Goal: Information Seeking & Learning: Learn about a topic

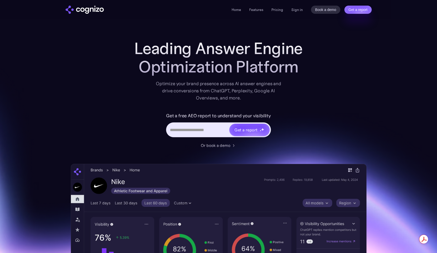
drag, startPoint x: 312, startPoint y: 112, endPoint x: 281, endPoint y: 120, distance: 32.1
click at [312, 112] on div "Get a free AEO report to understand your visibility Get a report" at bounding box center [219, 127] width 204 height 31
drag, startPoint x: 161, startPoint y: 114, endPoint x: 270, endPoint y: 112, distance: 109.0
click at [270, 112] on div "Get a free AEO report to understand your visibility Get a report" at bounding box center [219, 127] width 204 height 31
click at [270, 112] on label "Get a free AEO report to understand your visibility" at bounding box center [218, 116] width 105 height 8
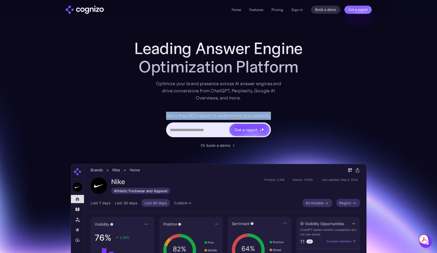
drag, startPoint x: 276, startPoint y: 115, endPoint x: 165, endPoint y: 112, distance: 111.6
click at [165, 112] on div "Get a free AEO report to understand your visibility Get a report" at bounding box center [219, 127] width 204 height 31
drag, startPoint x: 214, startPoint y: 113, endPoint x: 270, endPoint y: 112, distance: 56.4
click at [269, 112] on div "Get a free AEO report to understand your visibility Get a report" at bounding box center [219, 127] width 204 height 31
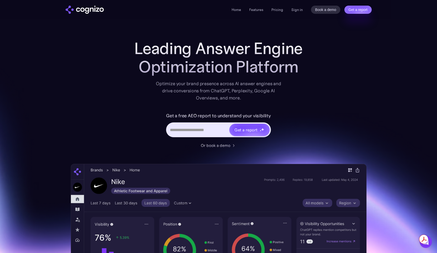
click at [272, 112] on div "Get a free AEO report to understand your visibility Get a report" at bounding box center [219, 127] width 204 height 31
click at [315, 112] on div "Get a free AEO report to understand your visibility Get a report" at bounding box center [219, 127] width 204 height 31
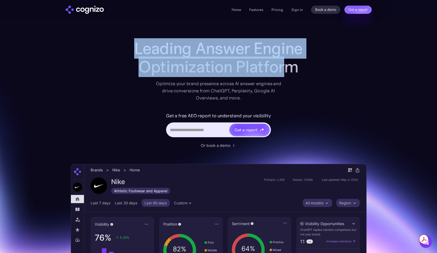
drag, startPoint x: 129, startPoint y: 48, endPoint x: 287, endPoint y: 60, distance: 158.7
click at [287, 60] on h1 "Leading Answer Engine Optimization Platform" at bounding box center [219, 57] width 204 height 37
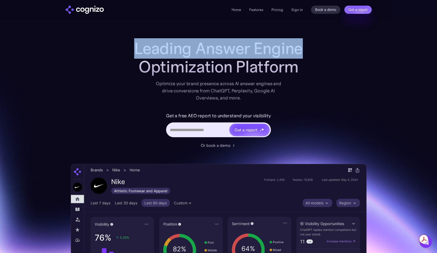
drag, startPoint x: 315, startPoint y: 56, endPoint x: 136, endPoint y: 51, distance: 179.8
click at [136, 51] on h1 "Leading Answer Engine Optimization Platform" at bounding box center [219, 57] width 204 height 37
drag, startPoint x: 186, startPoint y: 53, endPoint x: 302, endPoint y: 52, distance: 116.4
click at [302, 52] on h1 "Leading Answer Engine Optimization Platform" at bounding box center [219, 57] width 204 height 37
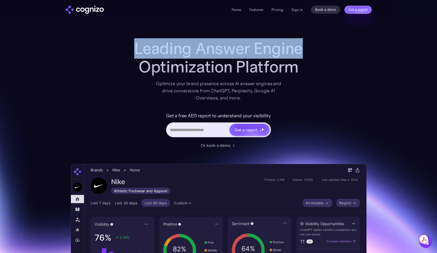
click at [302, 52] on h1 "Leading Answer Engine Optimization Platform" at bounding box center [219, 57] width 204 height 37
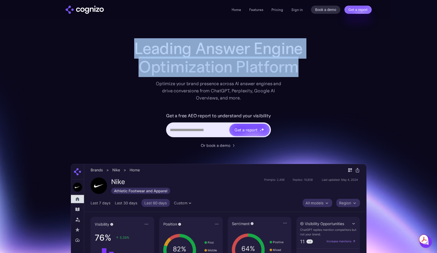
drag, startPoint x: 310, startPoint y: 64, endPoint x: 119, endPoint y: 49, distance: 191.8
click at [119, 49] on h1 "Leading Answer Engine Optimization Platform" at bounding box center [219, 57] width 204 height 37
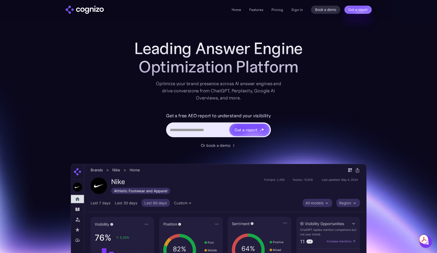
drag, startPoint x: 123, startPoint y: 49, endPoint x: 131, endPoint y: 50, distance: 8.2
click at [127, 50] on h1 "Leading Answer Engine Optimization Platform" at bounding box center [219, 57] width 204 height 37
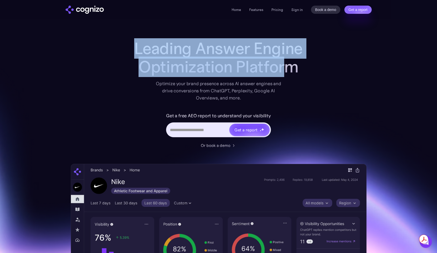
drag, startPoint x: 137, startPoint y: 51, endPoint x: 288, endPoint y: 64, distance: 152.2
click at [284, 63] on h1 "Leading Answer Engine Optimization Platform" at bounding box center [219, 57] width 204 height 37
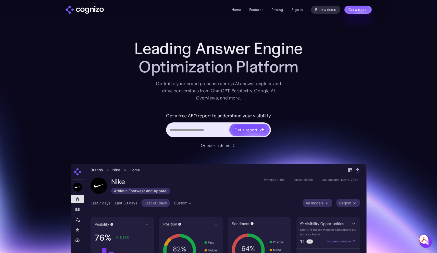
click at [289, 64] on h1 "Leading Answer Engine Optimization Platform" at bounding box center [219, 57] width 204 height 37
drag, startPoint x: 295, startPoint y: 80, endPoint x: 210, endPoint y: 84, distance: 85.6
click at [226, 84] on div "Leading Answer Engine Optimization Platform Optimize your brand presence across…" at bounding box center [219, 70] width 204 height 62
drag, startPoint x: 210, startPoint y: 84, endPoint x: 168, endPoint y: 85, distance: 41.4
click at [199, 84] on div "Optimize your brand presence across AI answer engines and drive conversions fro…" at bounding box center [219, 90] width 126 height 21
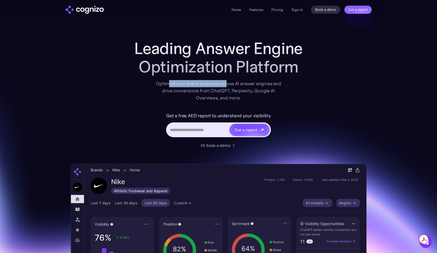
drag, startPoint x: 168, startPoint y: 85, endPoint x: 226, endPoint y: 86, distance: 57.7
click at [226, 86] on div "Optimize your brand presence across AI answer engines and drive conversions fro…" at bounding box center [219, 90] width 126 height 21
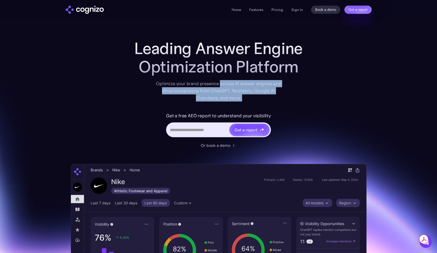
drag, startPoint x: 227, startPoint y: 86, endPoint x: 278, endPoint y: 94, distance: 52.1
click at [278, 94] on div "Optimize your brand presence across AI answer engines and drive conversions fro…" at bounding box center [219, 90] width 126 height 21
drag, startPoint x: 275, startPoint y: 98, endPoint x: 156, endPoint y: 85, distance: 119.6
click at [156, 85] on div "Optimize your brand presence across AI answer engines and drive conversions fro…" at bounding box center [219, 90] width 126 height 21
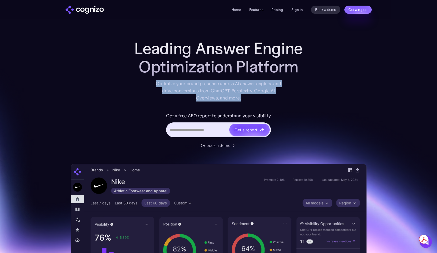
click at [156, 85] on div "Optimize your brand presence across AI answer engines and drive conversions fro…" at bounding box center [219, 90] width 126 height 21
drag, startPoint x: 157, startPoint y: 83, endPoint x: 249, endPoint y: 98, distance: 93.5
click at [249, 98] on div "Optimize your brand presence across AI answer engines and drive conversions fro…" at bounding box center [219, 90] width 126 height 21
drag, startPoint x: 240, startPoint y: 98, endPoint x: 155, endPoint y: 86, distance: 85.9
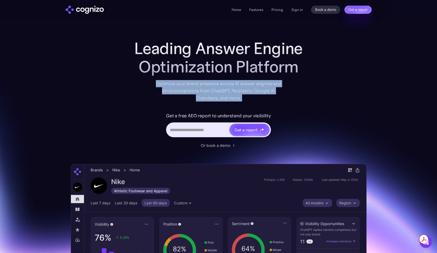
click at [155, 86] on div "Leading Answer Engine Optimization Platform Optimize your brand presence across…" at bounding box center [219, 70] width 204 height 62
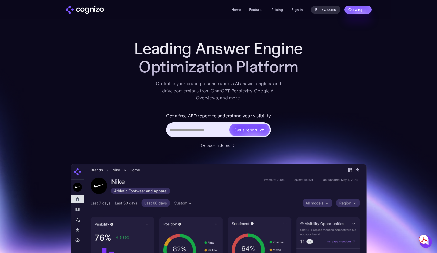
click at [81, 99] on div "Leading Answer Engine Optimization Platform Optimize your brand presence across…" at bounding box center [219, 208] width 296 height 338
click at [360, 87] on div "Leading Answer Engine Optimization Platform Optimize your brand presence across…" at bounding box center [219, 208] width 296 height 338
click at [360, 84] on div "Leading Answer Engine Optimization Platform Optimize your brand presence across…" at bounding box center [219, 208] width 296 height 338
click at [361, 83] on div "Leading Answer Engine Optimization Platform Optimize your brand presence across…" at bounding box center [219, 208] width 296 height 338
